Goal: Task Accomplishment & Management: Use online tool/utility

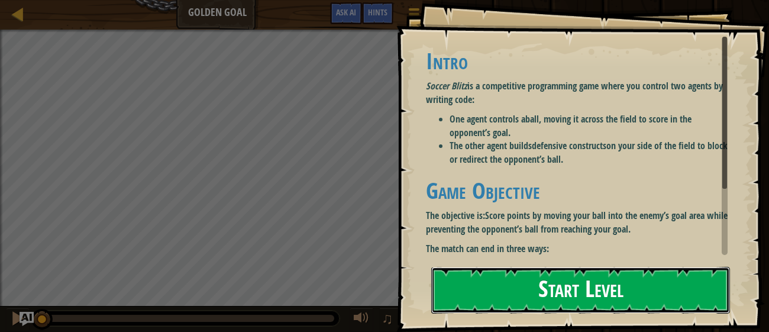
click at [609, 289] on button "Start Level" at bounding box center [580, 290] width 299 height 47
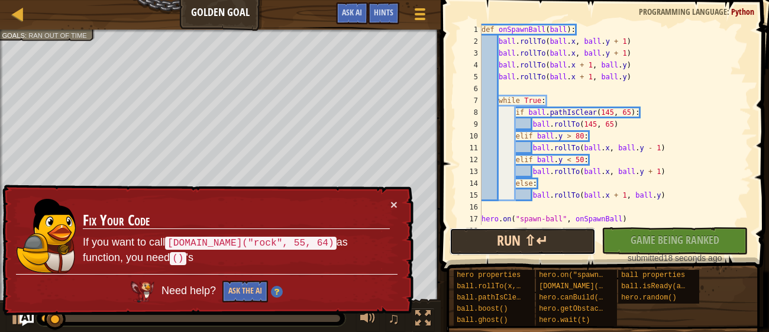
click at [532, 241] on button "Run ⇧↵" at bounding box center [523, 241] width 146 height 27
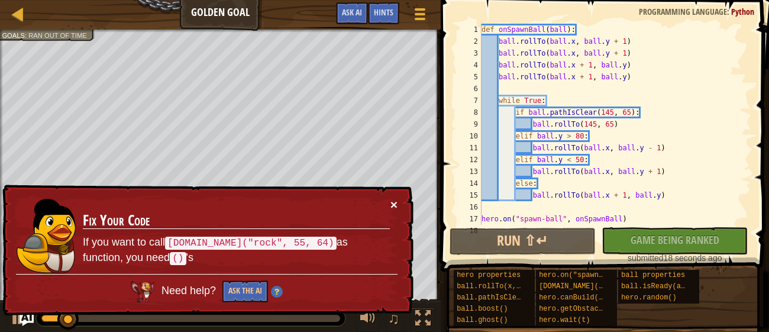
click at [396, 202] on button "×" at bounding box center [394, 204] width 7 height 12
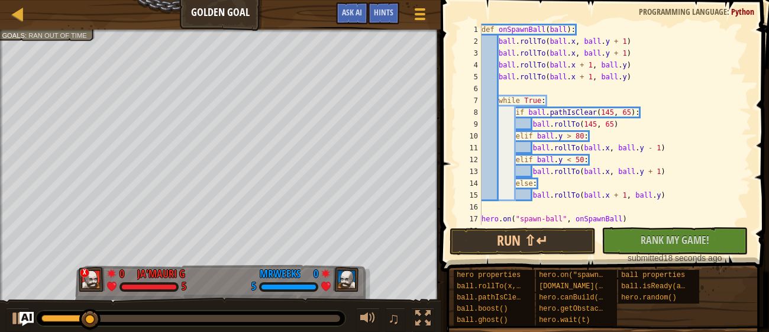
scroll to position [35, 0]
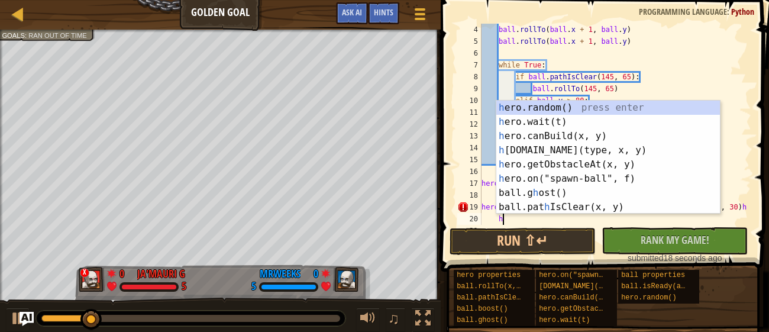
type textarea "hd"
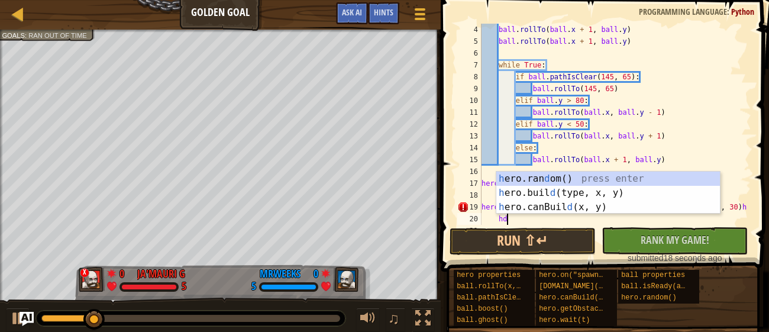
click at [633, 189] on div "h ero.ran d om() press enter h ero.buil d (type, x, y) press enter h ero.canBui…" at bounding box center [609, 207] width 224 height 71
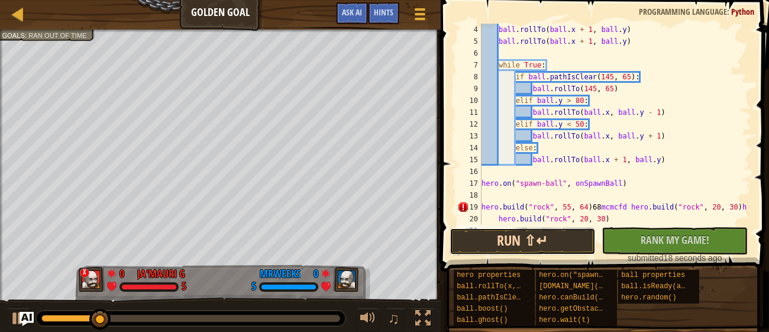
click at [558, 244] on button "Run ⇧↵" at bounding box center [523, 241] width 146 height 27
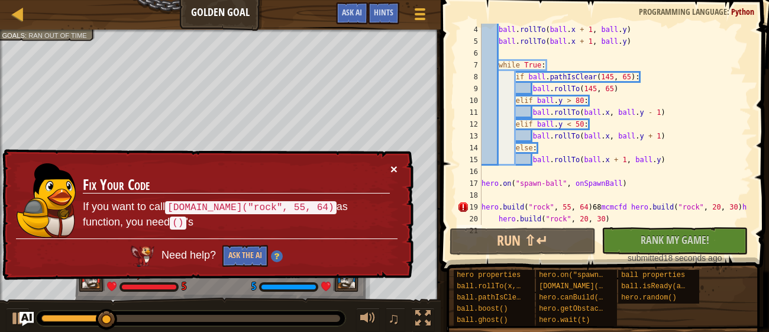
click at [395, 168] on button "×" at bounding box center [394, 169] width 7 height 12
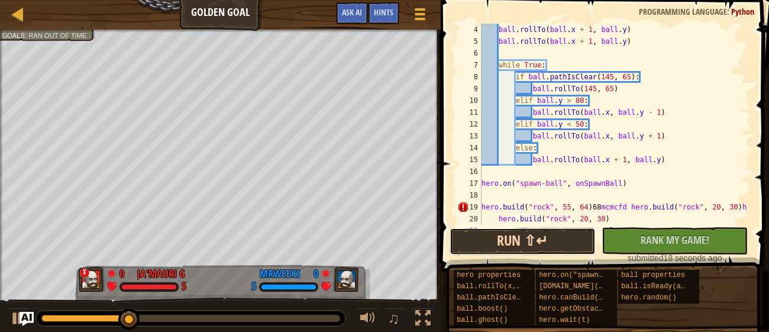
click at [571, 237] on button "Run ⇧↵" at bounding box center [523, 241] width 146 height 27
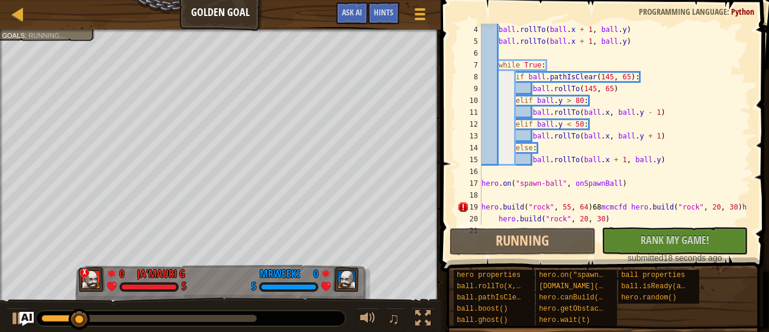
click at [626, 214] on div "ball . rollTo ( ball . x + 1 , ball . y ) ball . rollTo ( ball . x + 1 , ball .…" at bounding box center [615, 136] width 272 height 225
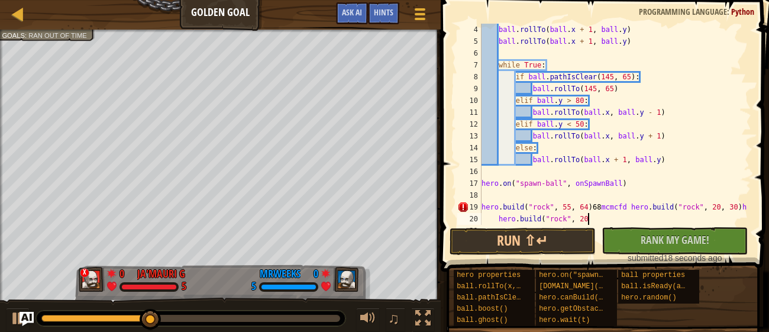
scroll to position [5, 8]
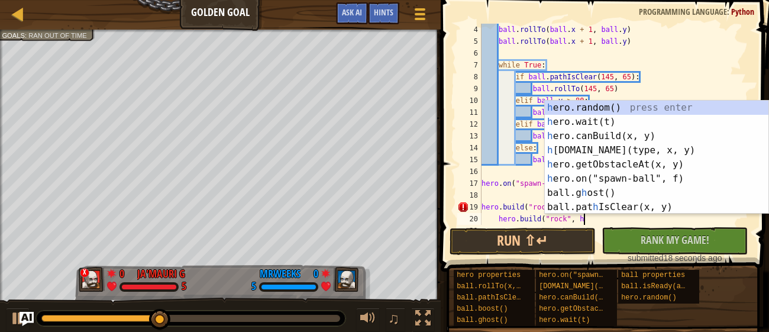
click at [626, 147] on div "h ero.random() press enter h ero.wait(t) press enter h ero.canBuild(x, y) press…" at bounding box center [657, 172] width 224 height 142
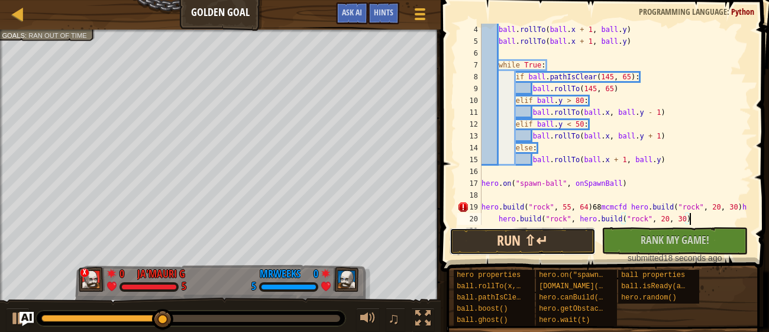
click at [569, 239] on button "Run ⇧↵" at bounding box center [523, 241] width 146 height 27
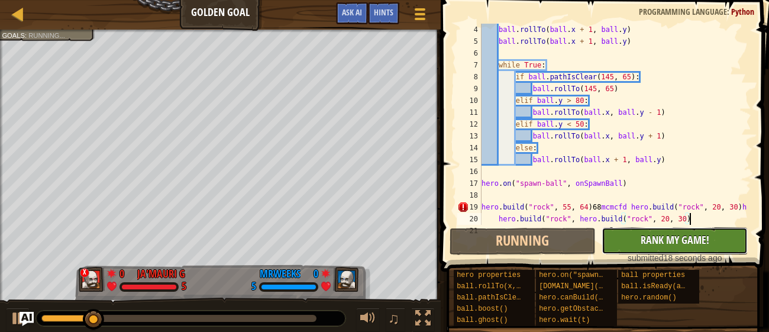
click at [697, 236] on span "Rank My Game!" at bounding box center [675, 240] width 69 height 15
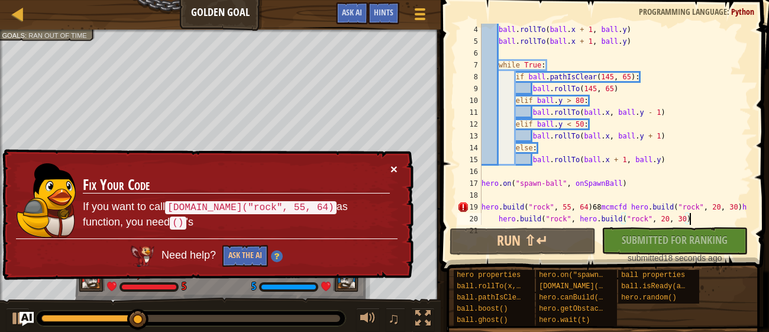
click at [392, 168] on button "×" at bounding box center [394, 169] width 7 height 12
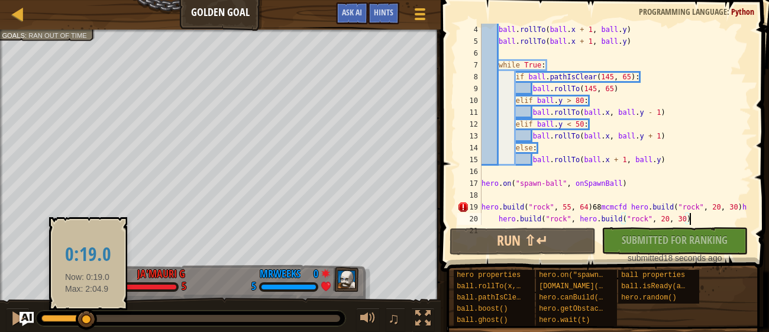
drag, startPoint x: 186, startPoint y: 308, endPoint x: 86, endPoint y: 314, distance: 100.2
click at [86, 314] on div at bounding box center [86, 319] width 21 height 21
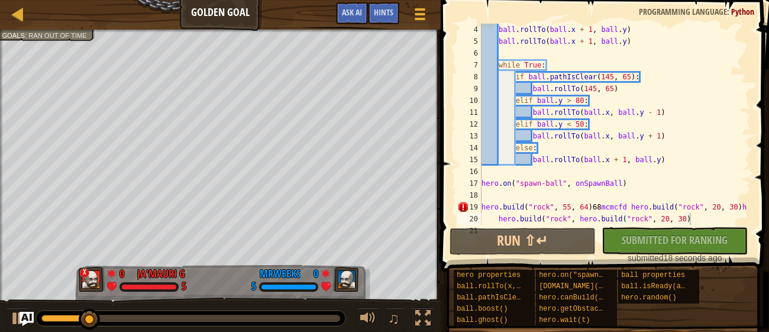
click at [0, 318] on div "♫" at bounding box center [220, 316] width 441 height 36
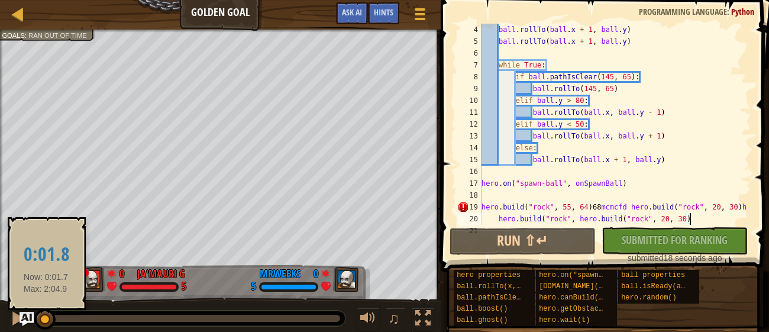
drag, startPoint x: 88, startPoint y: 314, endPoint x: 45, endPoint y: 317, distance: 42.7
click at [45, 317] on div at bounding box center [44, 319] width 21 height 21
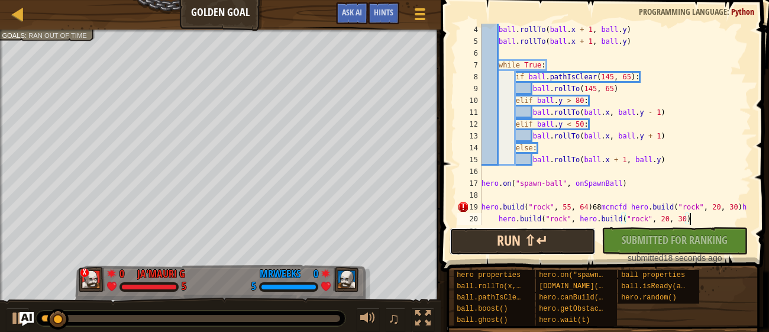
click at [563, 231] on button "Run ⇧↵" at bounding box center [523, 241] width 146 height 27
click at [566, 237] on button "Running" at bounding box center [523, 241] width 146 height 27
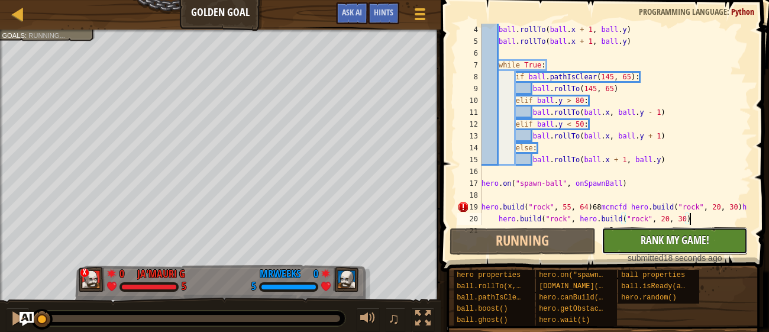
click at [684, 248] on button "No New Code to Rank Rank My Game! Submitting... Submitted for Ranking Failed to…" at bounding box center [675, 240] width 146 height 27
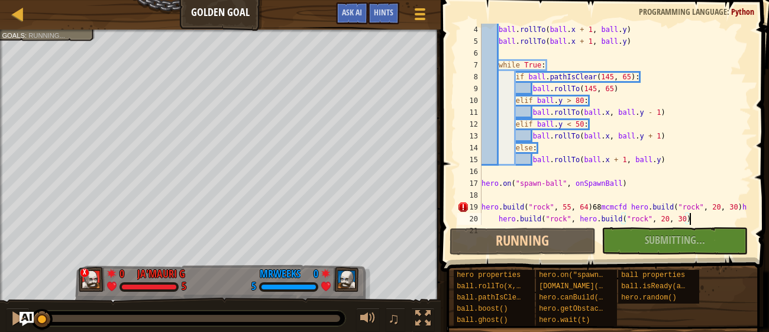
click at [682, 231] on div "No New Code to Rank Rank My Game! Submitting... Submitted for Ranking Failed to…" at bounding box center [669, 240] width 146 height 27
click at [686, 238] on div "No New Code to Rank Rank My Game! Submitting... Submitted for Ranking Failed to…" at bounding box center [669, 240] width 146 height 27
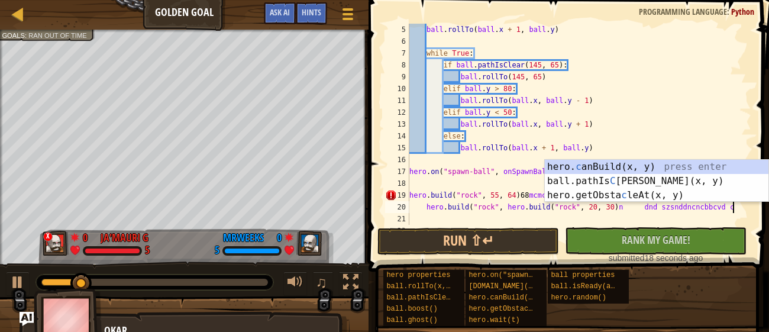
scroll to position [5, 26]
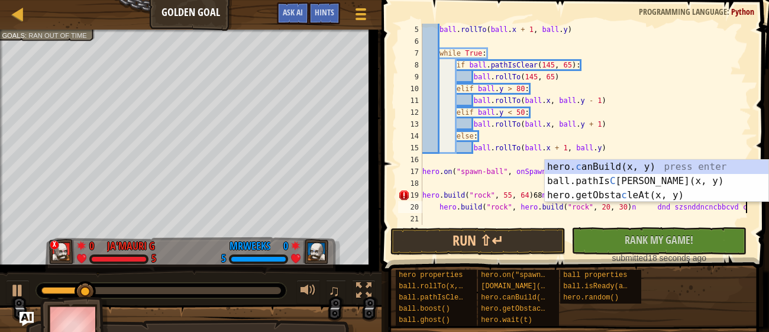
click at [676, 191] on div "hero. c anBuild(x, y) press enter ball.pathIs C [PERSON_NAME](x, y) press enter…" at bounding box center [657, 195] width 224 height 71
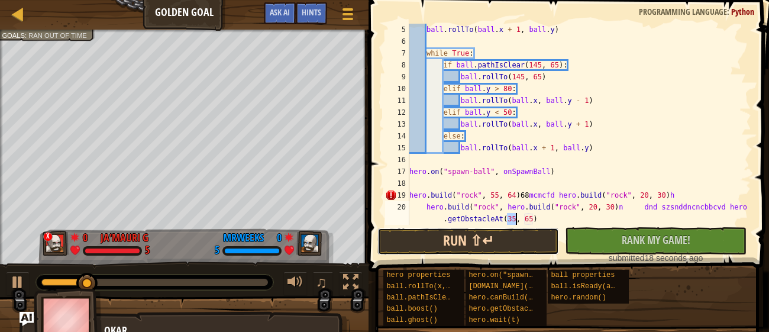
click at [514, 228] on button "Run ⇧↵" at bounding box center [469, 241] width 182 height 27
click at [500, 234] on button "Running" at bounding box center [469, 241] width 182 height 27
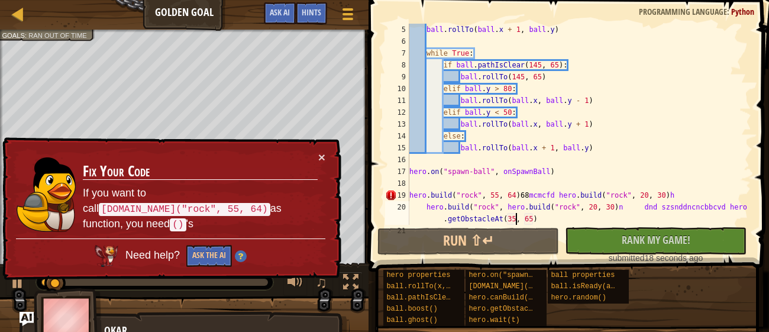
click at [317, 153] on td "Fix Your Code If you want to call [DOMAIN_NAME]("rock", 55, 64) as function, yo…" at bounding box center [200, 194] width 237 height 89
click at [321, 156] on button "×" at bounding box center [321, 157] width 7 height 12
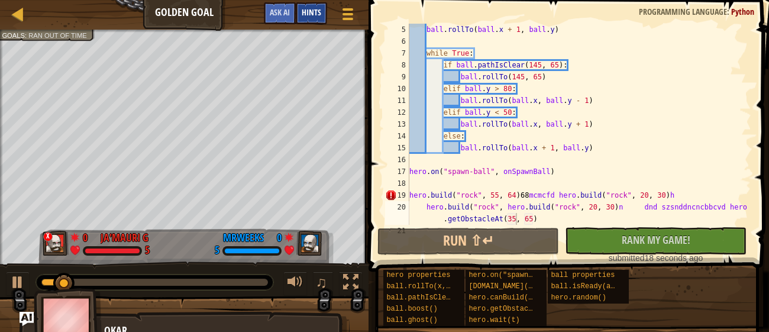
click at [311, 5] on div "Hints" at bounding box center [311, 13] width 31 height 22
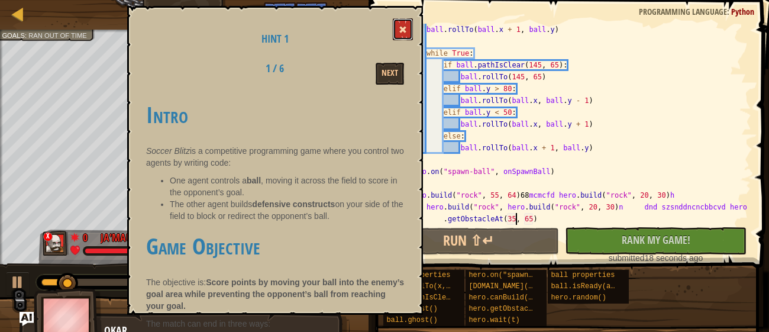
click at [401, 20] on button at bounding box center [403, 29] width 20 height 22
click at [412, 28] on div "ball . rollTo ( ball . x + 1 , ball . y ) while True : if ball . pathIsClear ( …" at bounding box center [579, 136] width 344 height 225
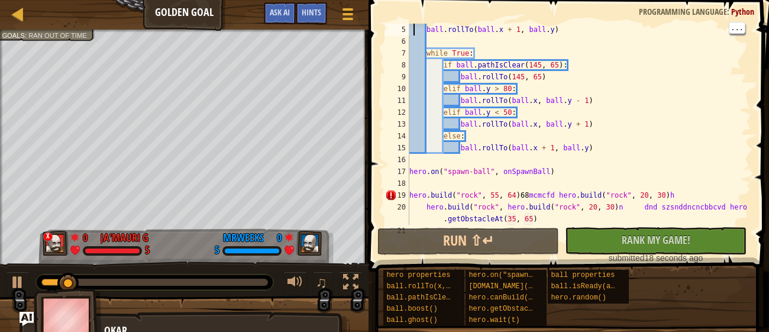
type textarea "ball.rollTo(ball.x + 1, ball.y)"
